Goal: Obtain resource: Download file/media

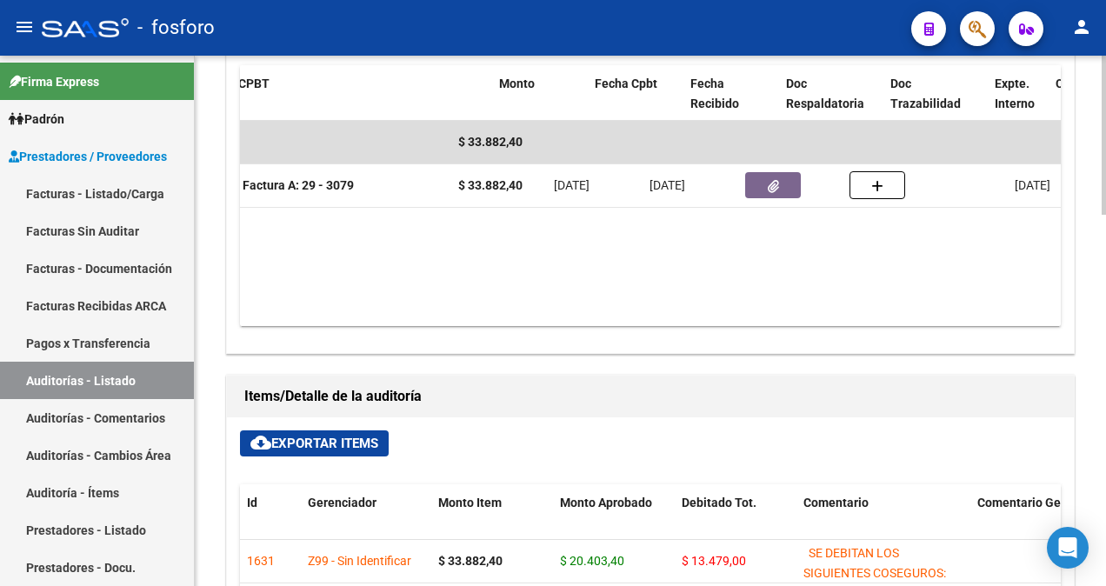
scroll to position [0, 372]
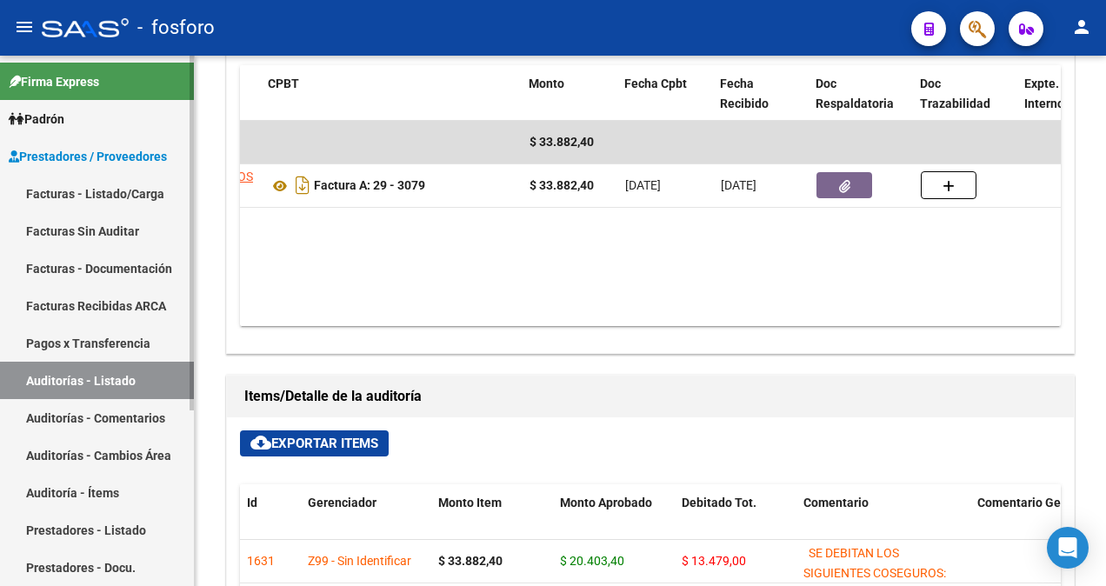
drag, startPoint x: 114, startPoint y: 221, endPoint x: 125, endPoint y: 217, distance: 12.1
click at [114, 221] on link "Facturas Sin Auditar" at bounding box center [97, 230] width 194 height 37
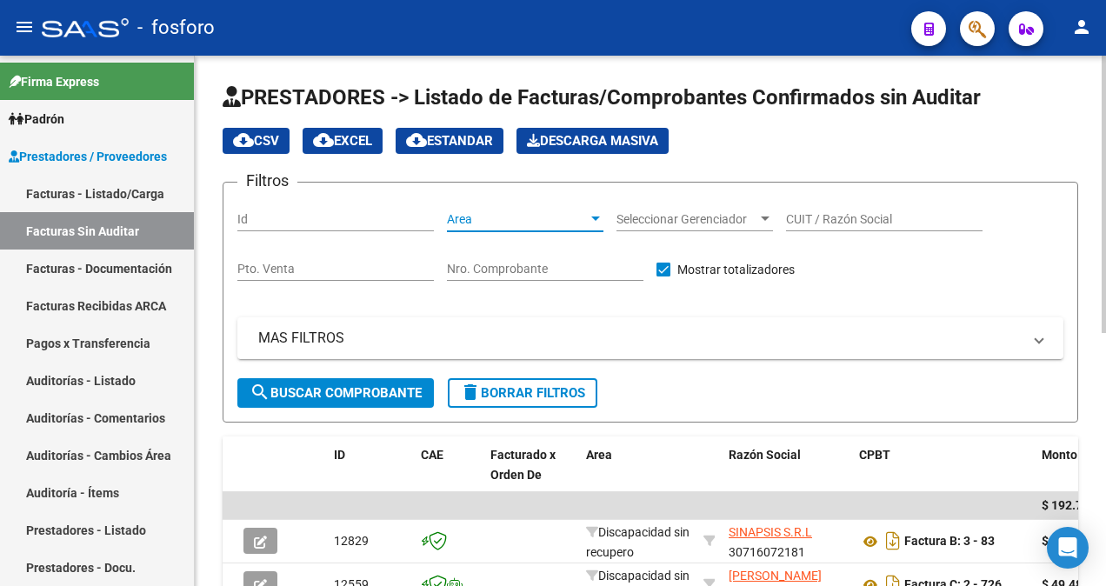
click at [595, 217] on div at bounding box center [595, 219] width 9 height 4
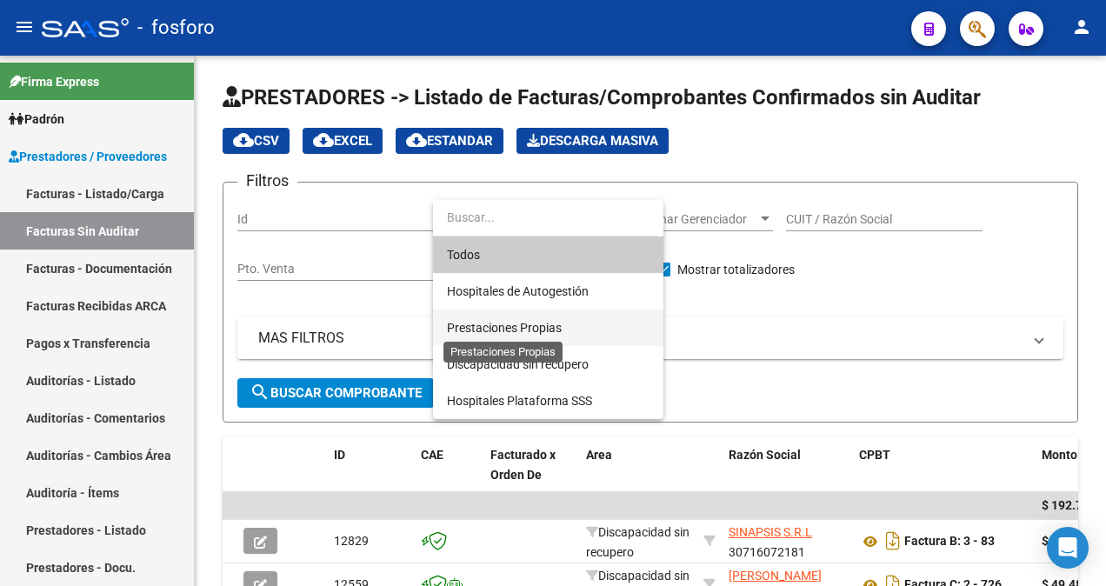
click at [548, 327] on span "Prestaciones Propias" at bounding box center [504, 328] width 115 height 14
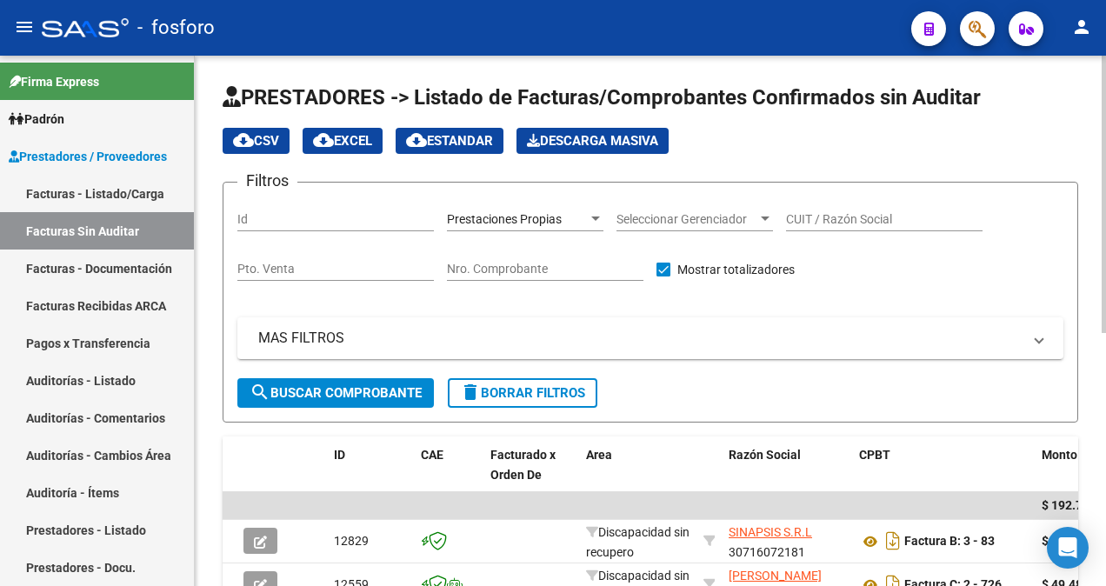
click at [353, 367] on div "MAS FILTROS Comprobante Tipo Comprobante Tipo Start date – End date Fec. Compro…" at bounding box center [650, 347] width 826 height 61
click at [337, 391] on span "search Buscar Comprobante" at bounding box center [336, 393] width 172 height 16
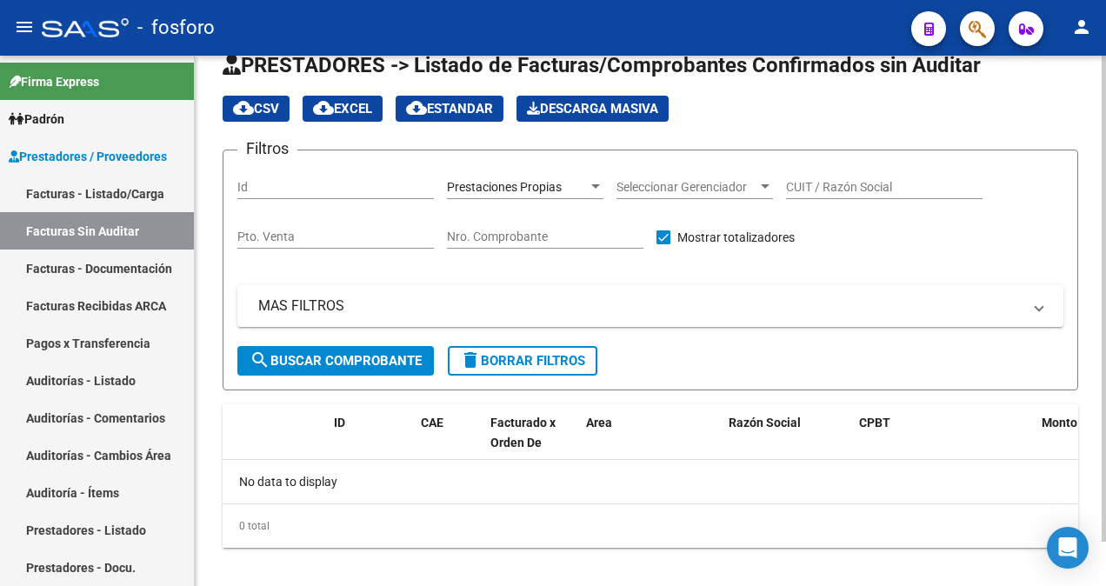
scroll to position [48, 0]
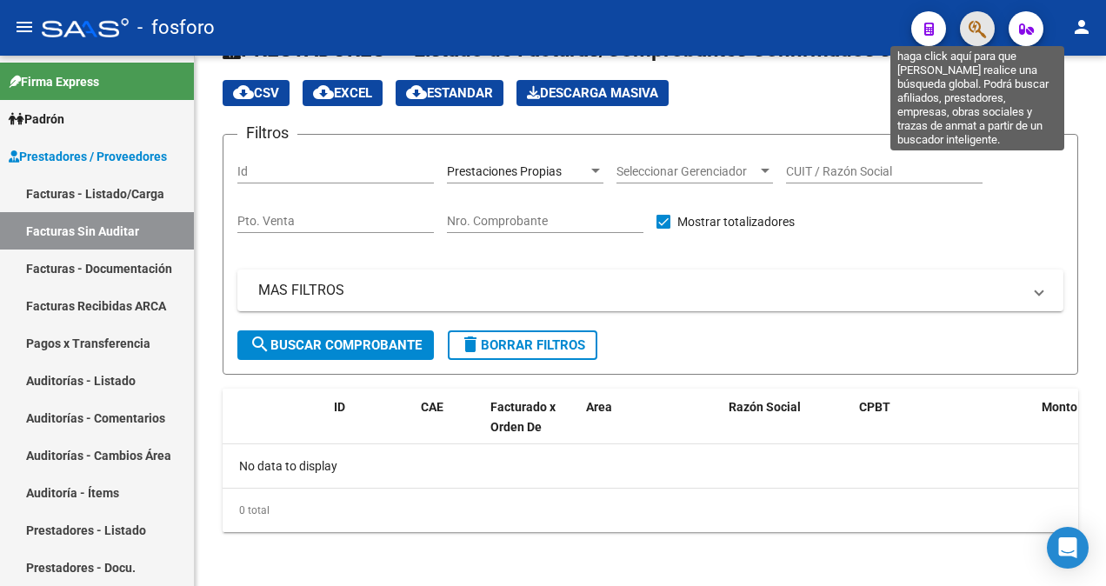
click at [983, 33] on icon "button" at bounding box center [977, 29] width 17 height 20
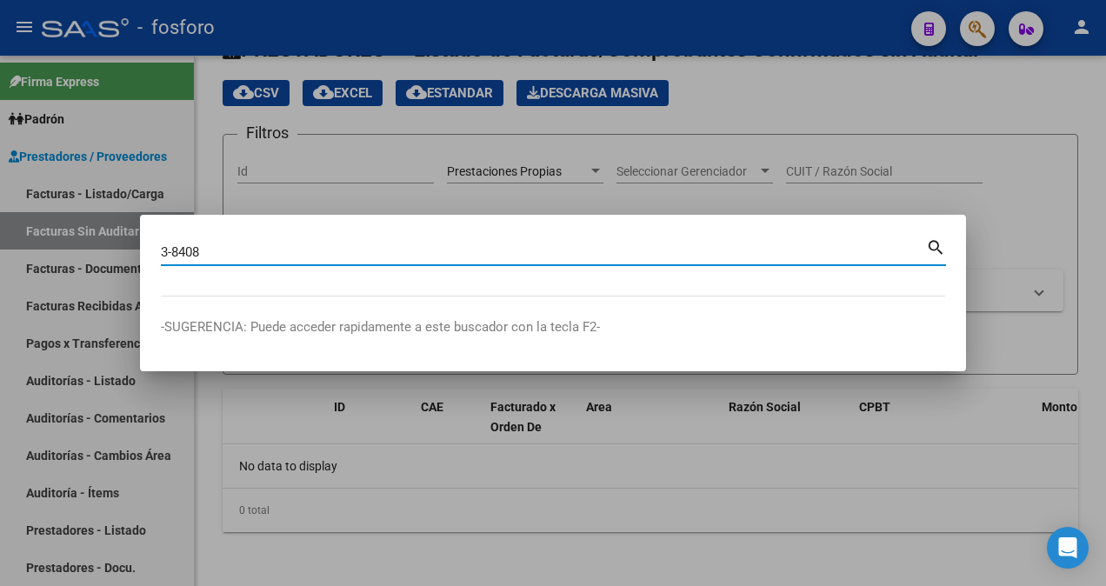
type input "3-8408"
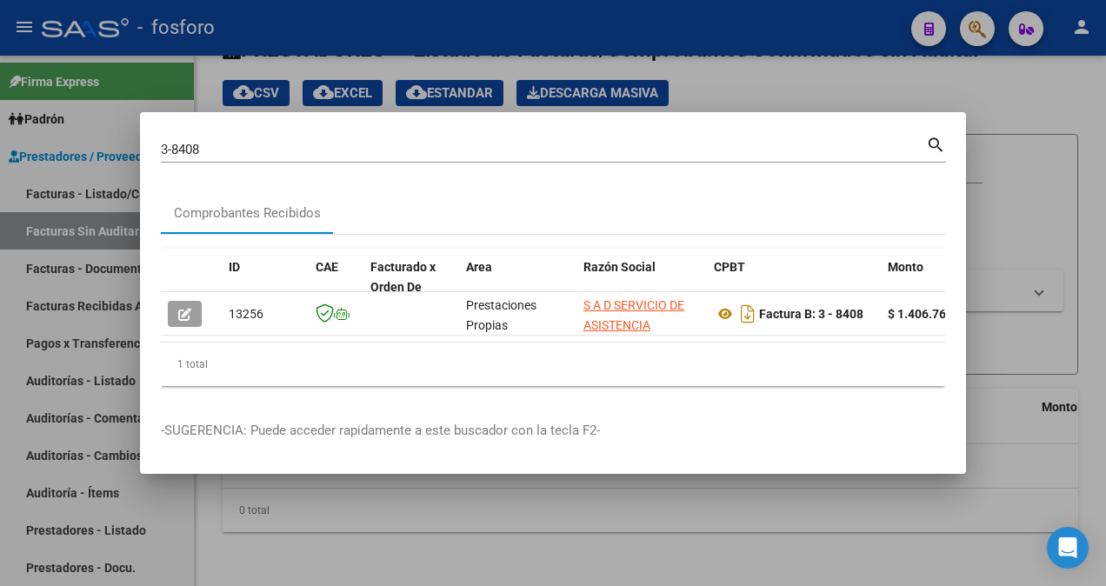
click at [492, 549] on div at bounding box center [553, 293] width 1106 height 586
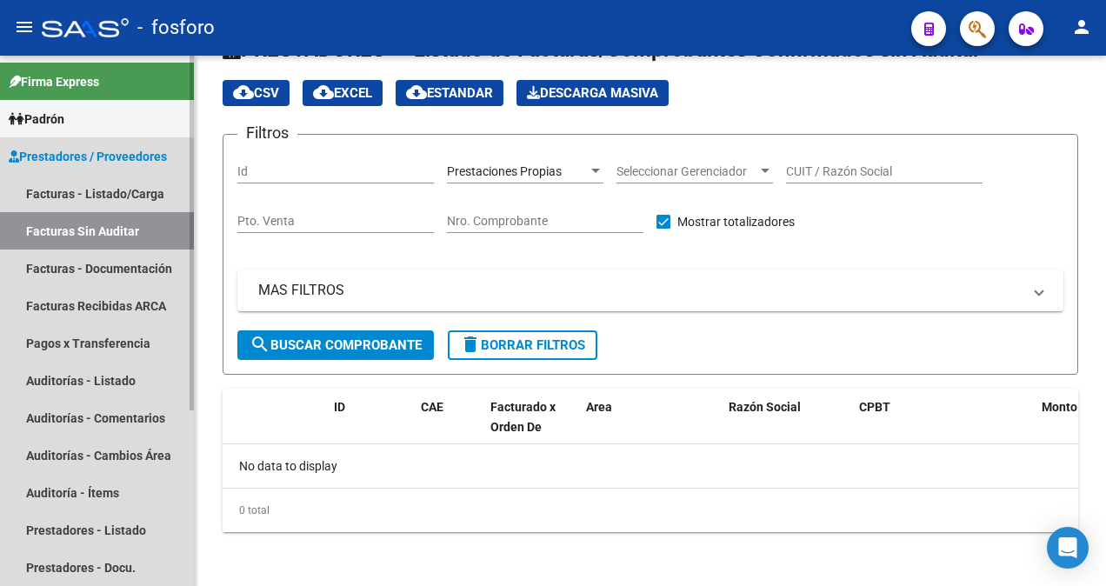
click at [118, 230] on link "Facturas Sin Auditar" at bounding box center [97, 230] width 194 height 37
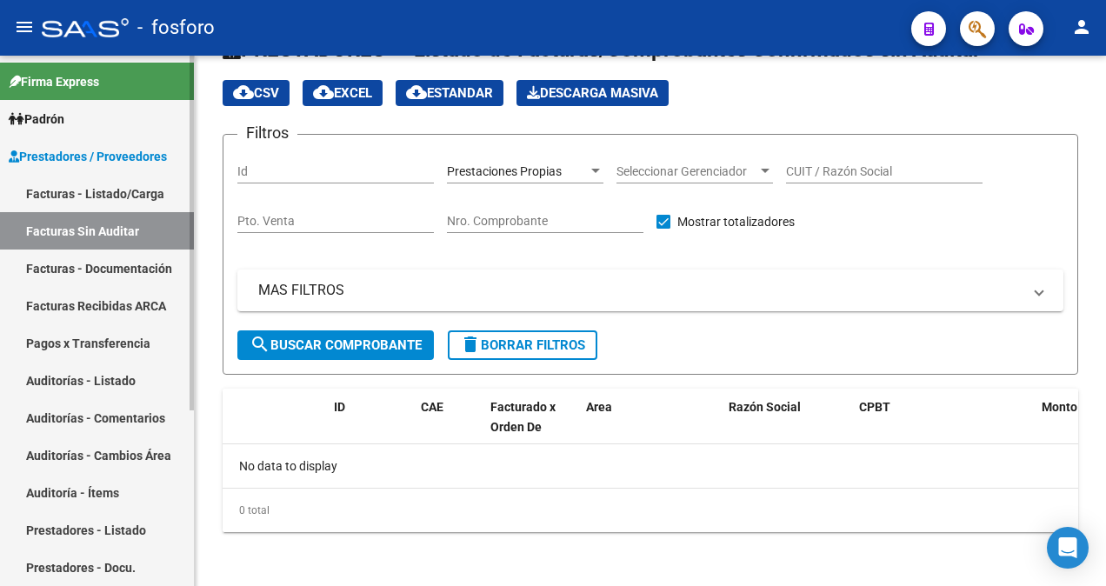
click at [117, 193] on link "Facturas - Listado/Carga" at bounding box center [97, 193] width 194 height 37
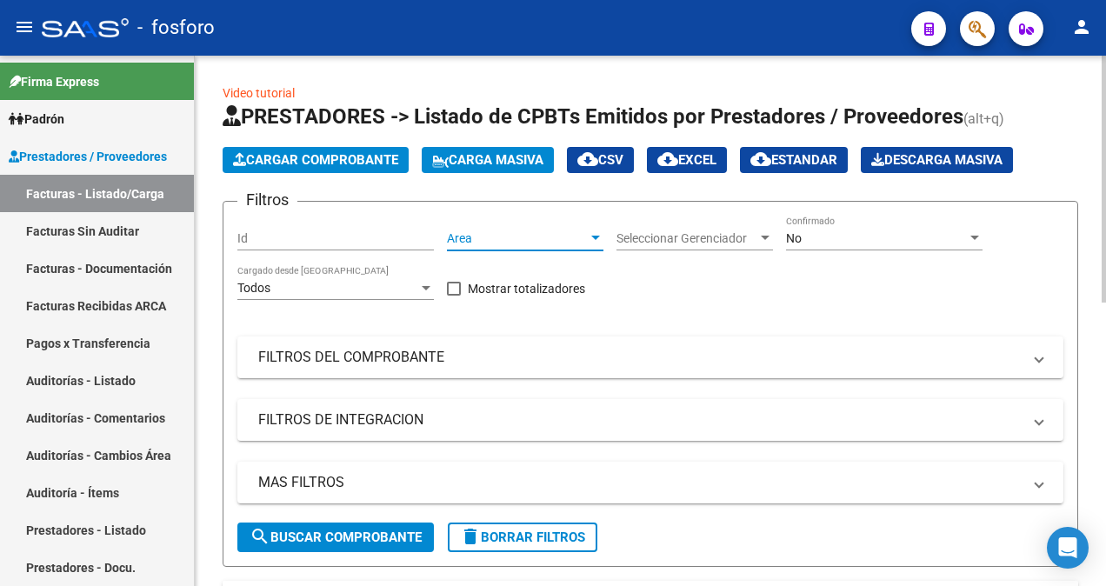
click at [598, 237] on div at bounding box center [595, 238] width 9 height 4
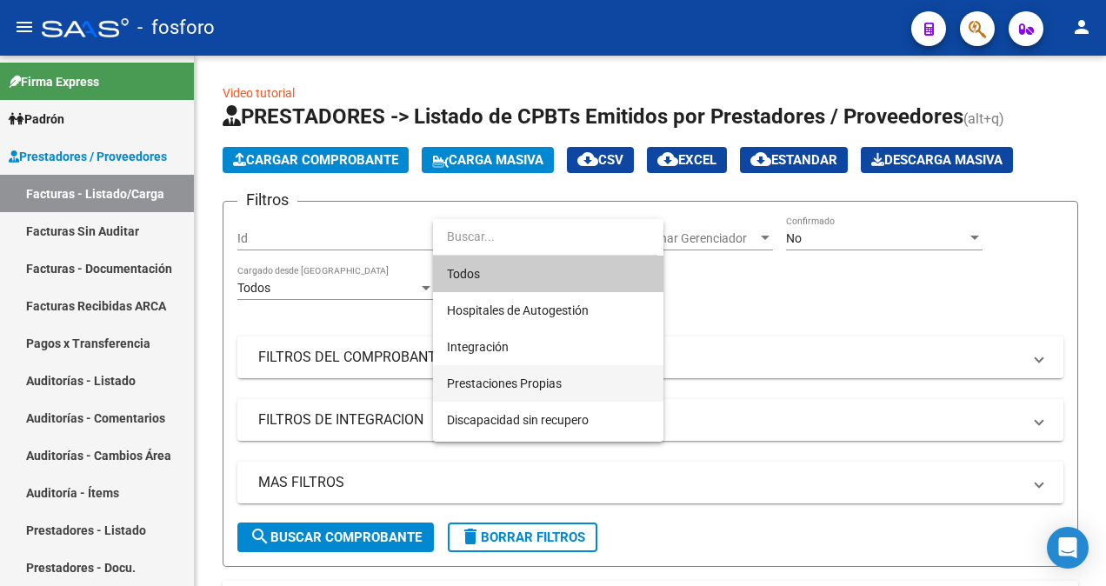
click at [524, 372] on span "Prestaciones Propias" at bounding box center [548, 383] width 203 height 37
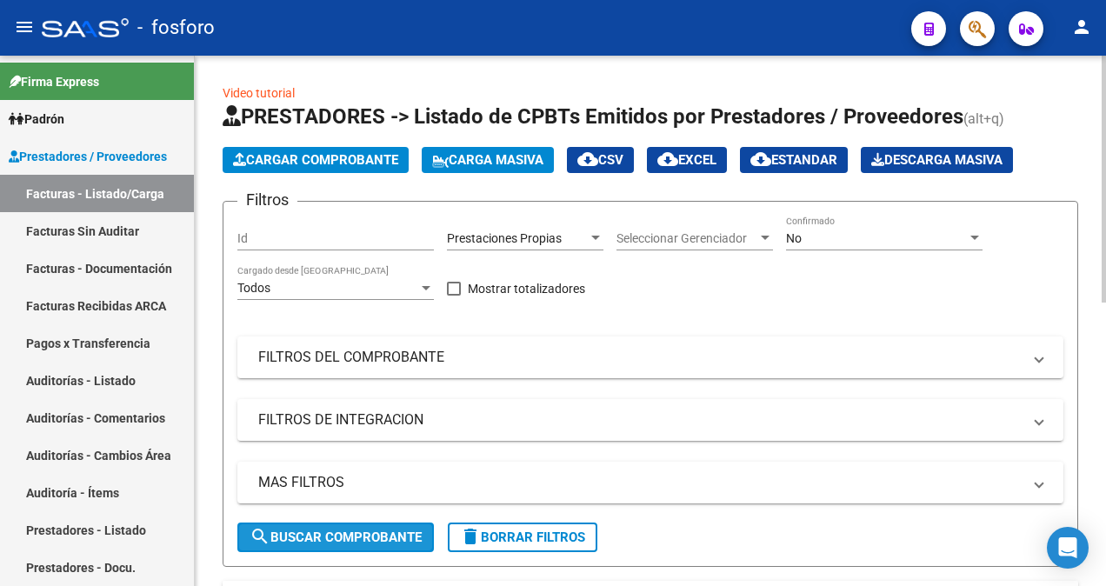
click at [309, 535] on span "search Buscar Comprobante" at bounding box center [336, 538] width 172 height 16
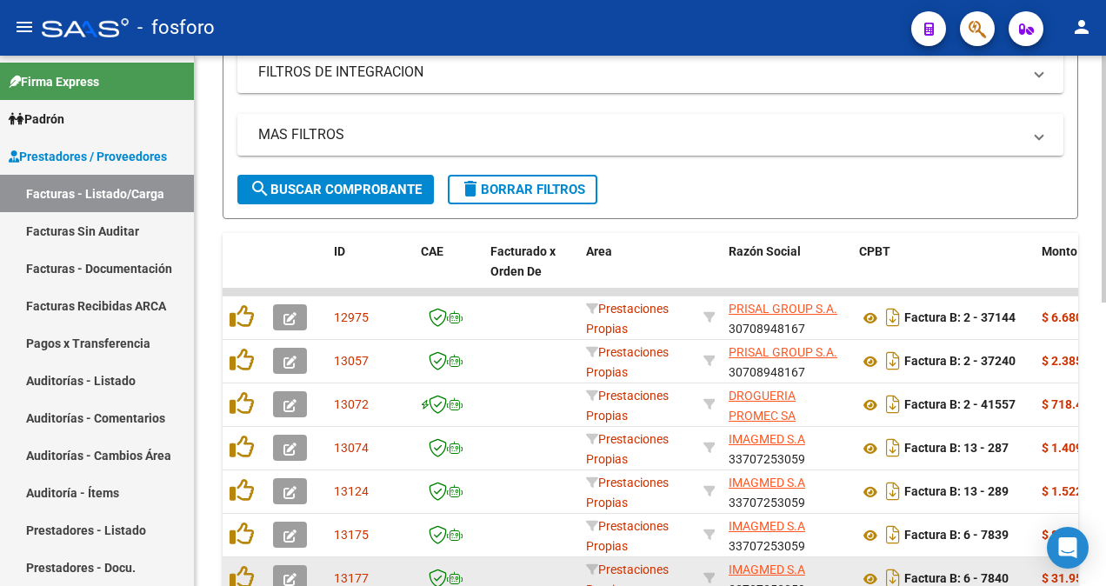
scroll to position [610, 0]
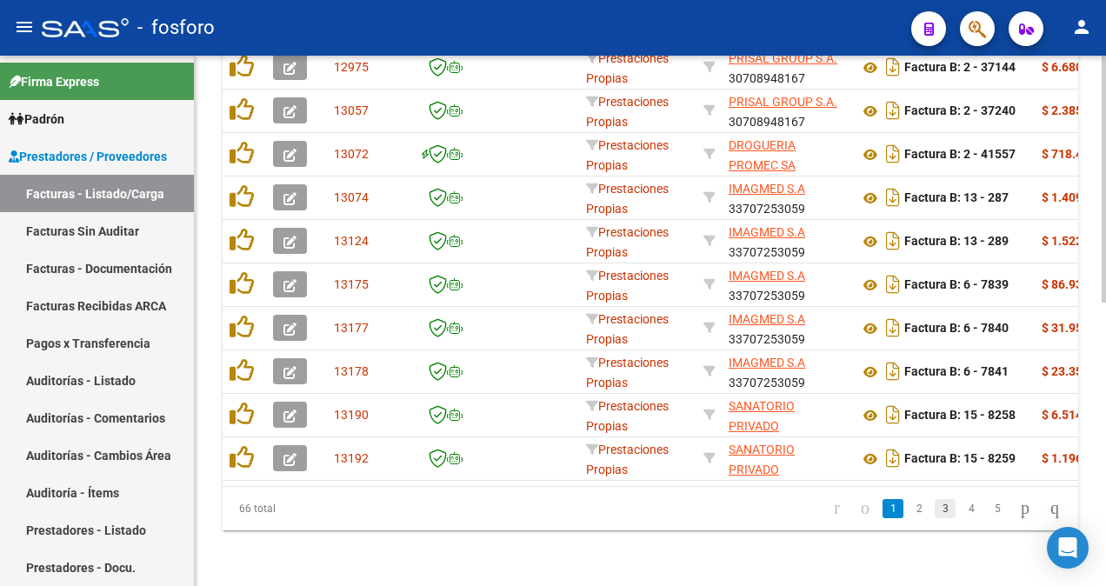
click at [935, 512] on link "3" at bounding box center [945, 508] width 21 height 19
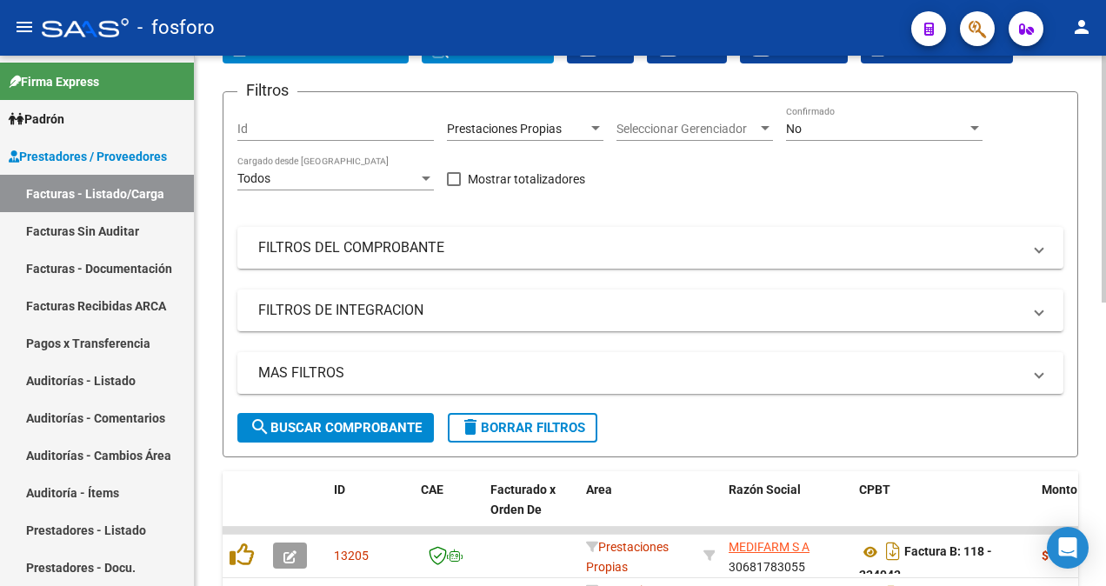
scroll to position [0, 0]
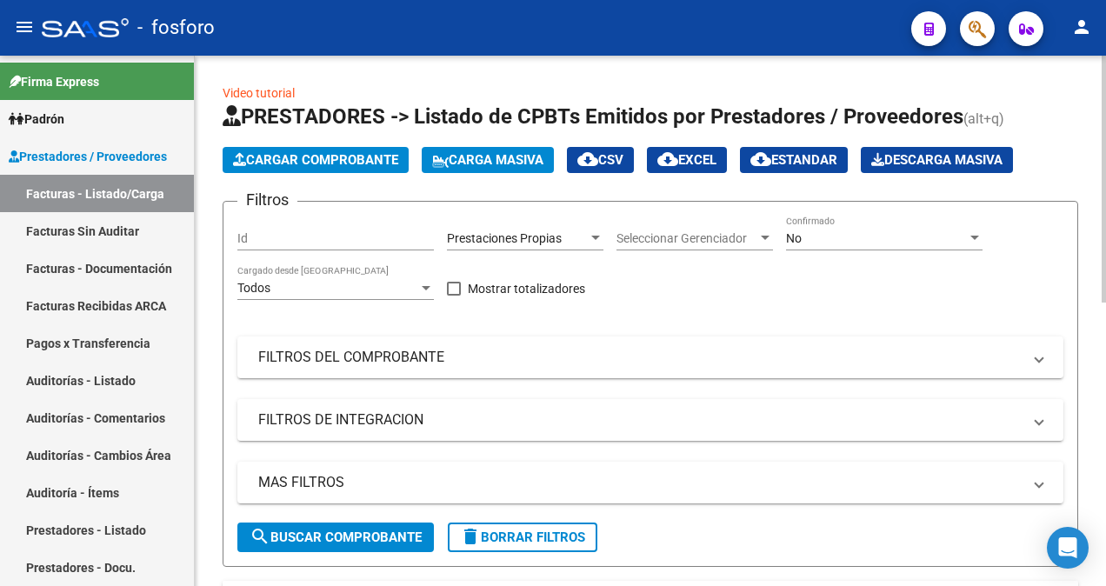
click at [319, 530] on span "search Buscar Comprobante" at bounding box center [336, 538] width 172 height 16
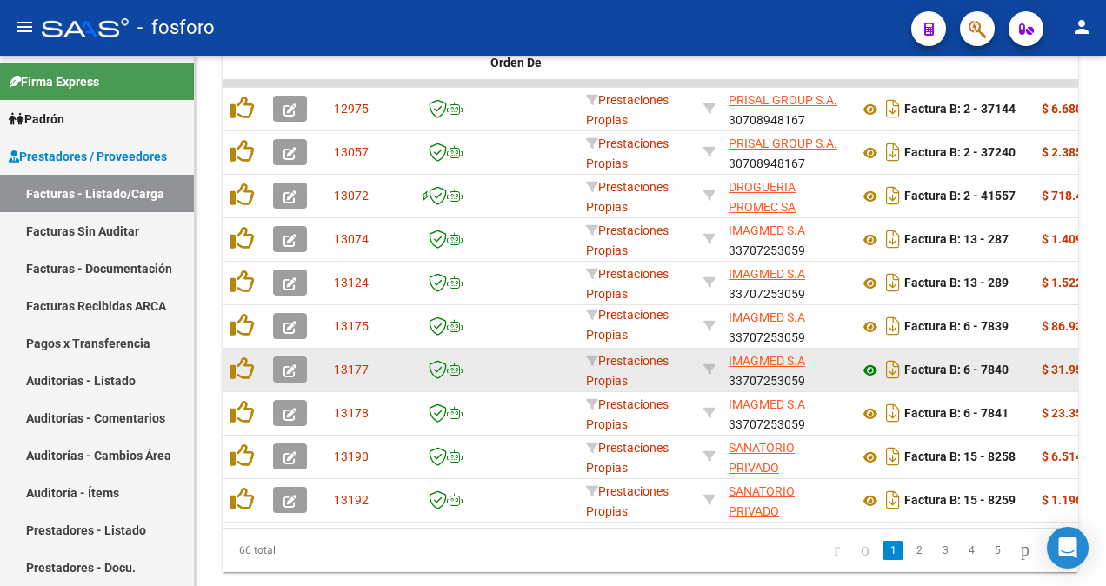
scroll to position [610, 0]
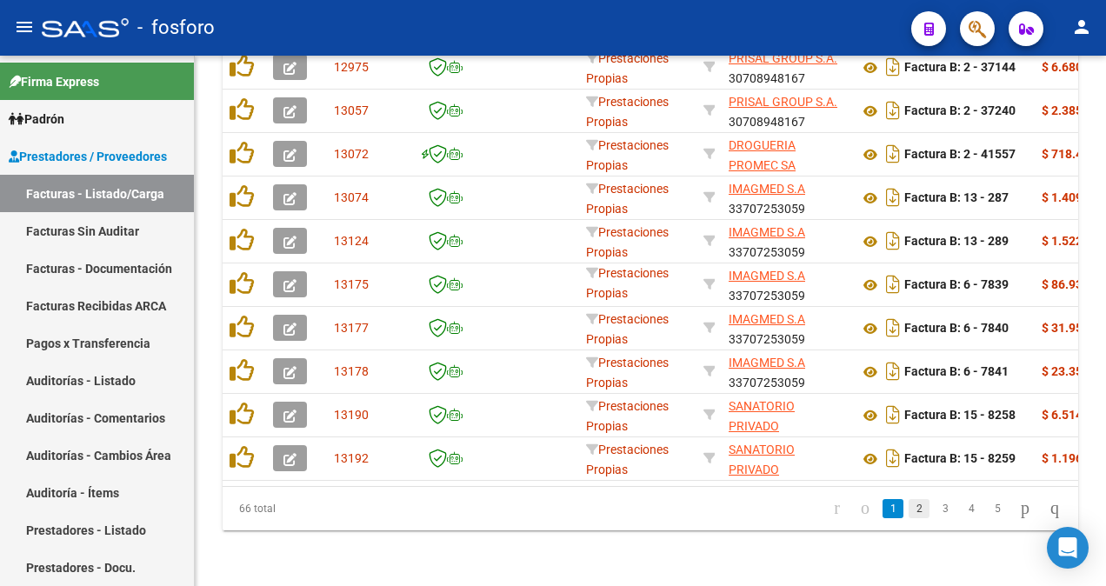
click at [909, 517] on link "2" at bounding box center [919, 508] width 21 height 19
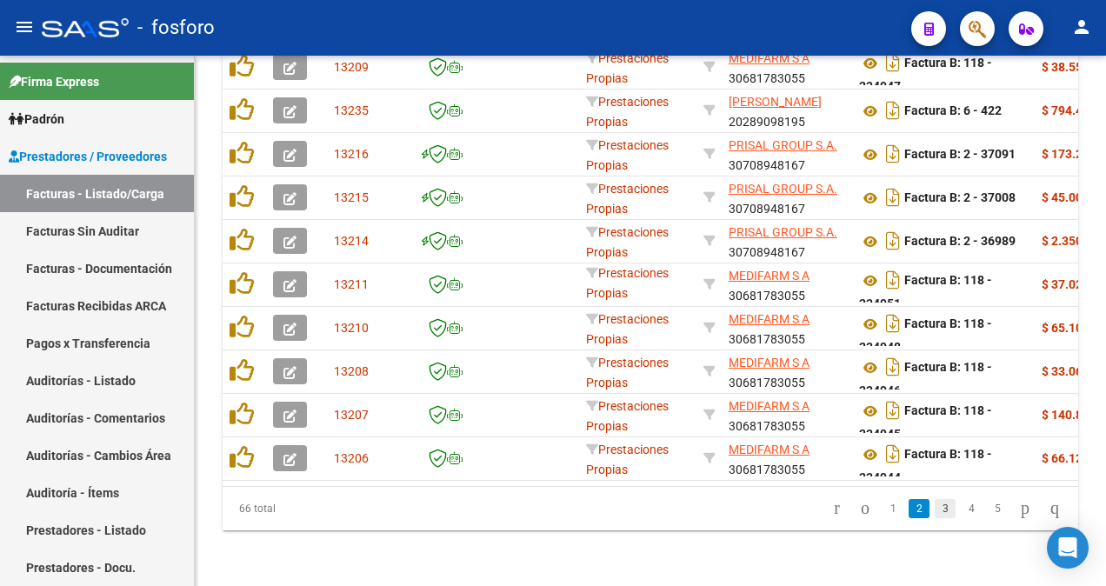
click at [935, 515] on link "3" at bounding box center [945, 508] width 21 height 19
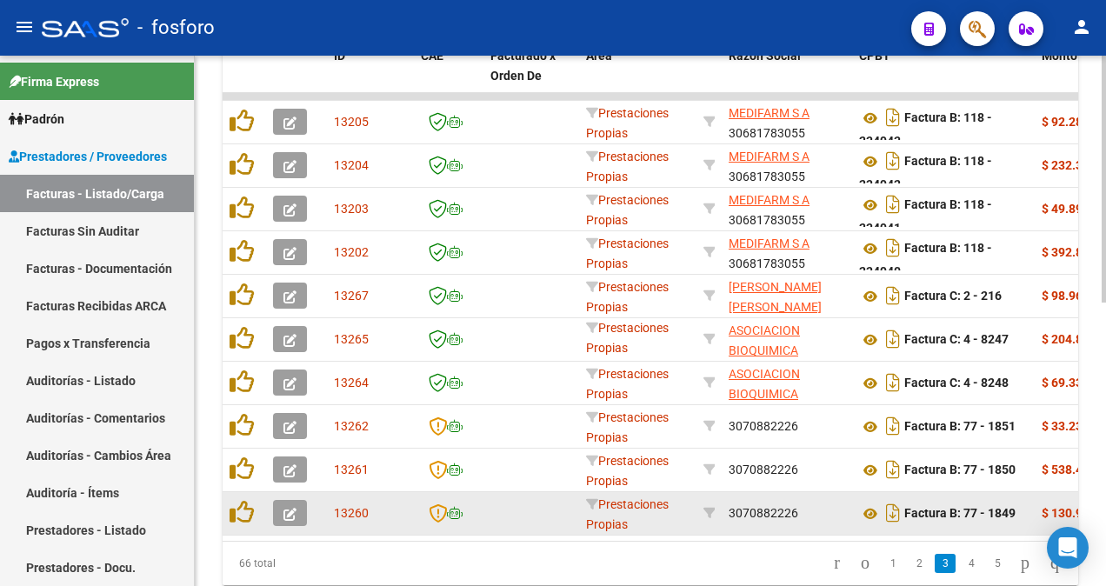
scroll to position [523, 0]
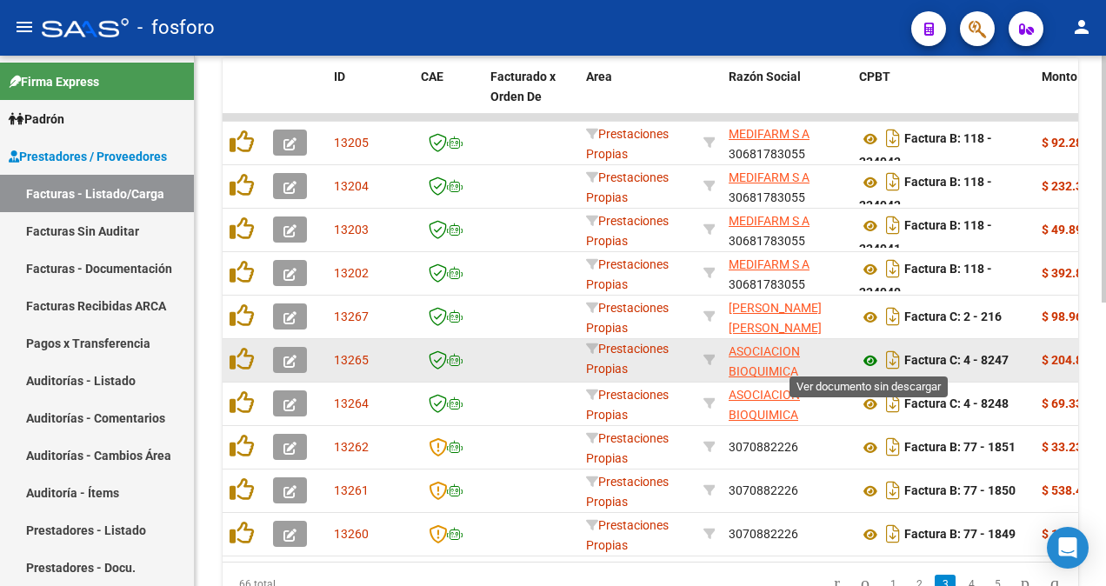
click at [871, 357] on icon at bounding box center [870, 360] width 23 height 21
click at [871, 360] on icon at bounding box center [870, 360] width 23 height 21
